Goal: Transaction & Acquisition: Download file/media

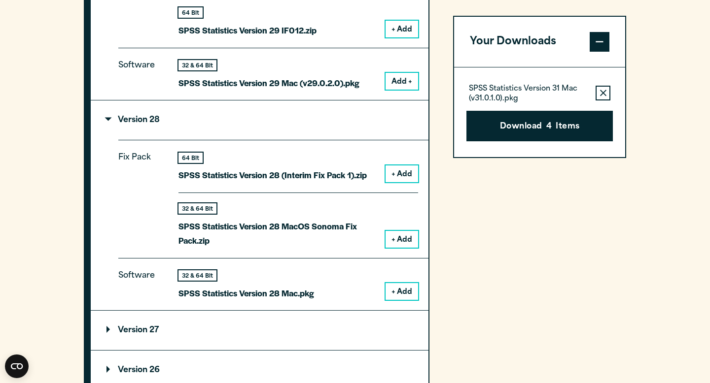
click at [605, 92] on icon "button" at bounding box center [603, 93] width 6 height 7
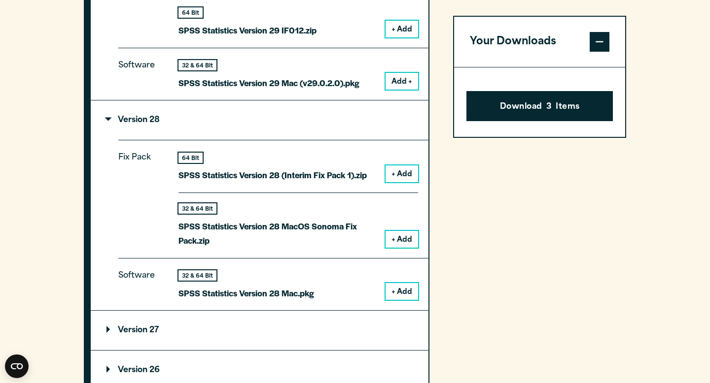
click at [602, 40] on span at bounding box center [599, 42] width 20 height 20
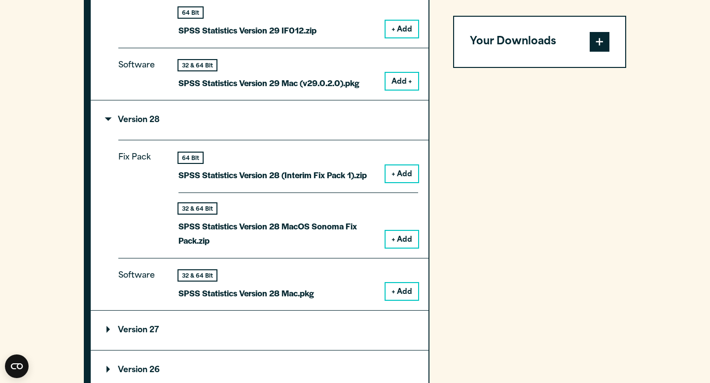
click at [404, 287] on button "+ Add" at bounding box center [401, 291] width 33 height 17
click at [605, 39] on span at bounding box center [599, 42] width 20 height 20
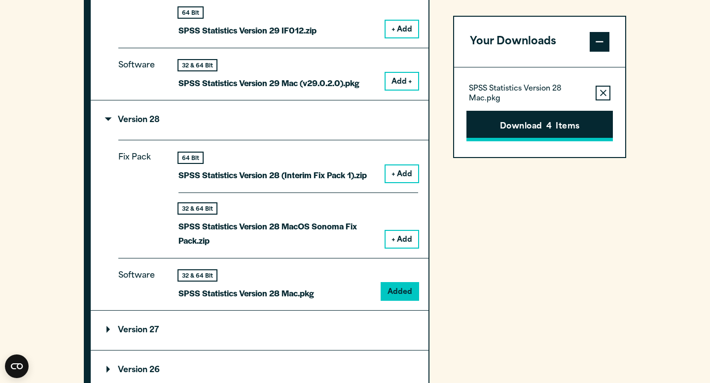
click at [558, 122] on button "Download 4 Items" at bounding box center [539, 126] width 146 height 31
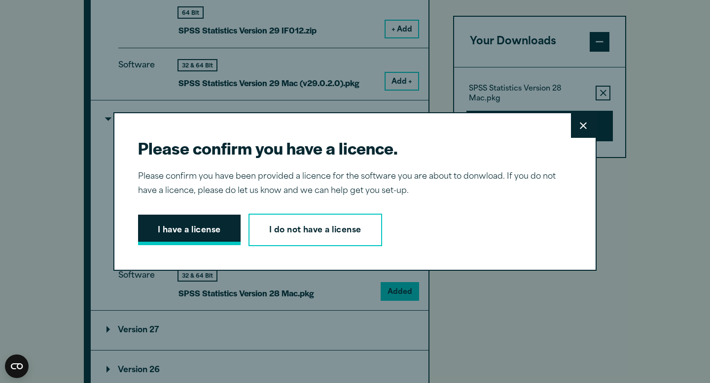
click at [192, 236] on button "I have a license" at bounding box center [189, 230] width 102 height 31
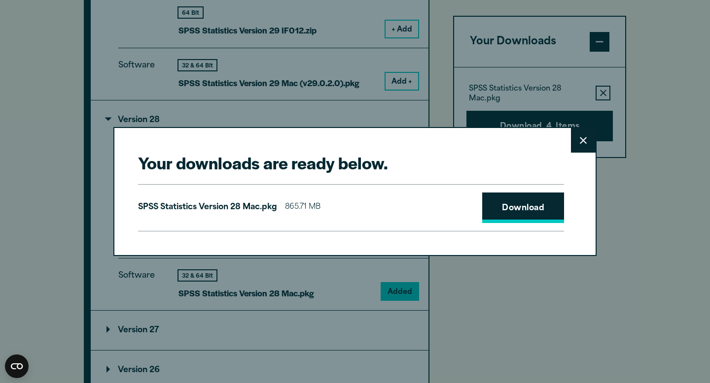
click at [521, 207] on link "Download" at bounding box center [523, 208] width 82 height 31
